Goal: Task Accomplishment & Management: Use online tool/utility

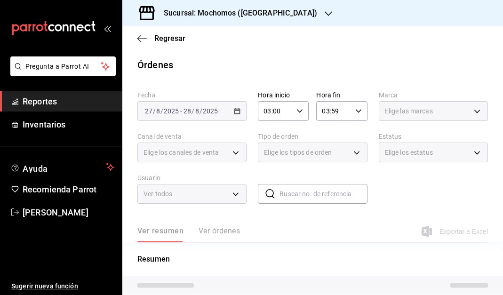
click at [26, 100] on span "Reportes" at bounding box center [69, 101] width 92 height 13
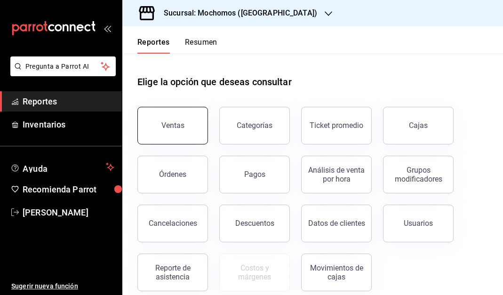
click at [182, 126] on div "Ventas" at bounding box center [173, 125] width 23 height 9
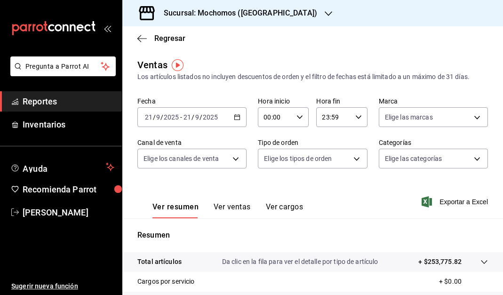
click at [300, 114] on div "00:00 Hora inicio" at bounding box center [283, 117] width 51 height 20
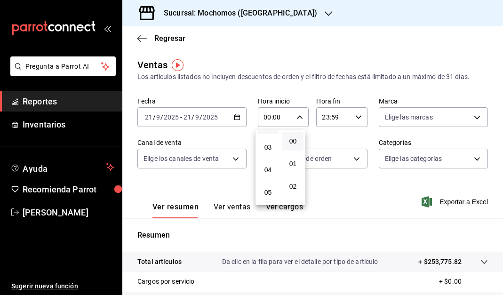
scroll to position [67, 0]
click at [267, 185] on span "05" at bounding box center [268, 188] width 10 height 8
type input "05:00"
click at [357, 115] on div at bounding box center [251, 147] width 503 height 295
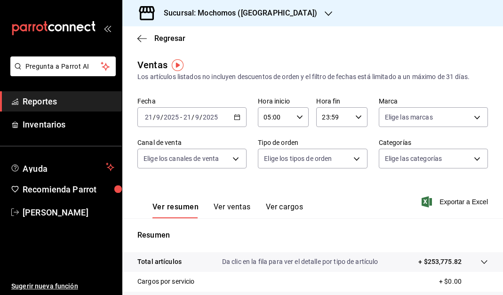
click at [357, 115] on div "23:59 Hora fin" at bounding box center [341, 117] width 51 height 20
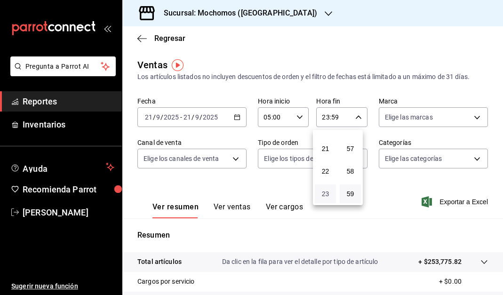
click at [326, 194] on span "23" at bounding box center [326, 194] width 10 height 8
click at [289, 14] on div at bounding box center [251, 147] width 503 height 295
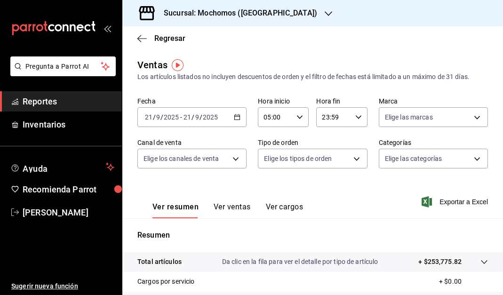
click at [325, 14] on icon "button" at bounding box center [329, 14] width 8 height 8
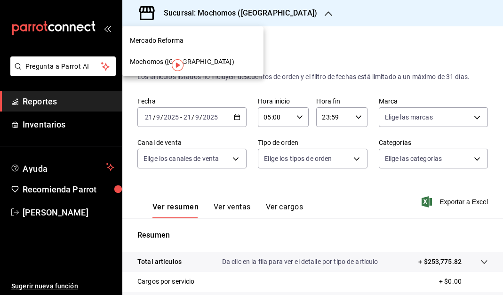
click at [227, 64] on div "Mochomos ([GEOGRAPHIC_DATA])" at bounding box center [193, 62] width 126 height 10
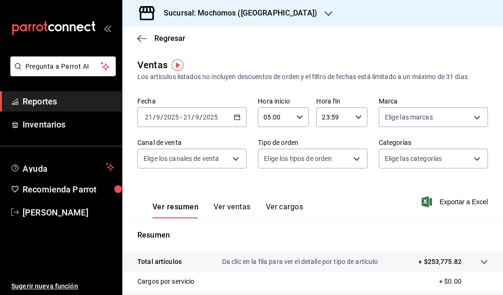
click at [234, 116] on icon "button" at bounding box center [237, 117] width 7 height 7
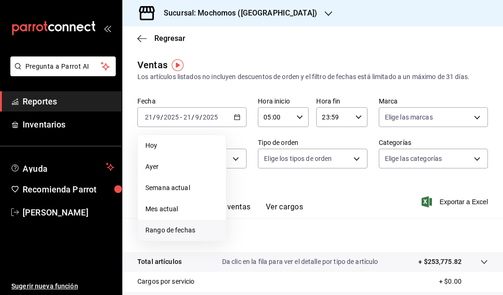
click at [179, 230] on span "Rango de fechas" at bounding box center [182, 231] width 73 height 10
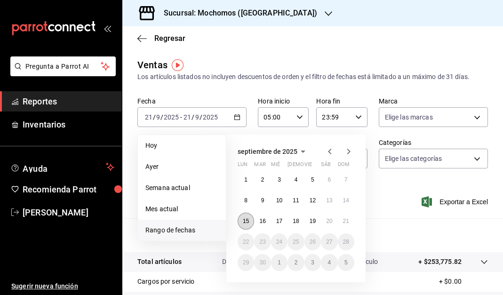
click at [245, 224] on abbr "15" at bounding box center [246, 221] width 6 height 7
click at [346, 220] on abbr "21" at bounding box center [346, 221] width 6 height 7
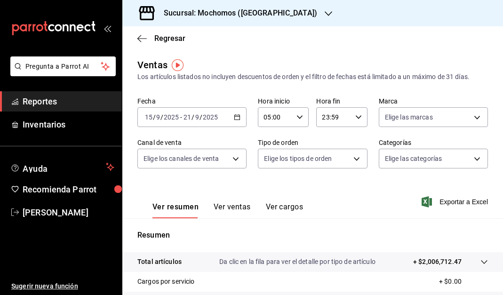
click at [325, 12] on icon "button" at bounding box center [329, 14] width 8 height 8
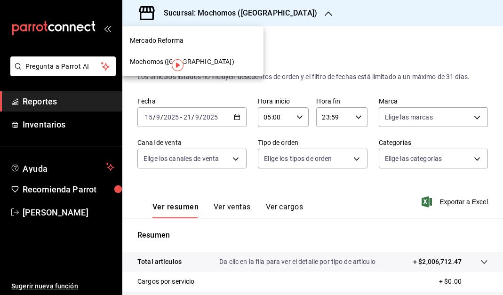
click at [196, 38] on div "Mercado Reforma" at bounding box center [193, 41] width 126 height 10
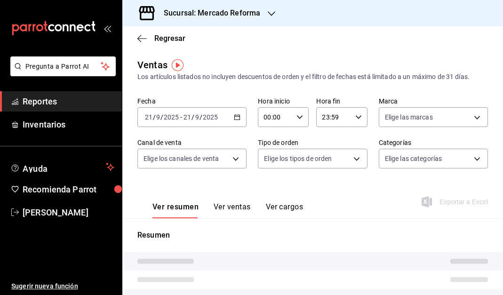
type input "05:00"
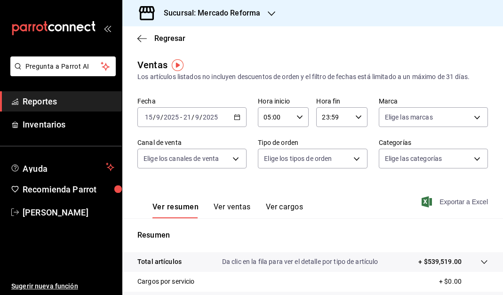
click at [449, 202] on span "Exportar a Excel" at bounding box center [456, 201] width 65 height 11
